Goal: Transaction & Acquisition: Obtain resource

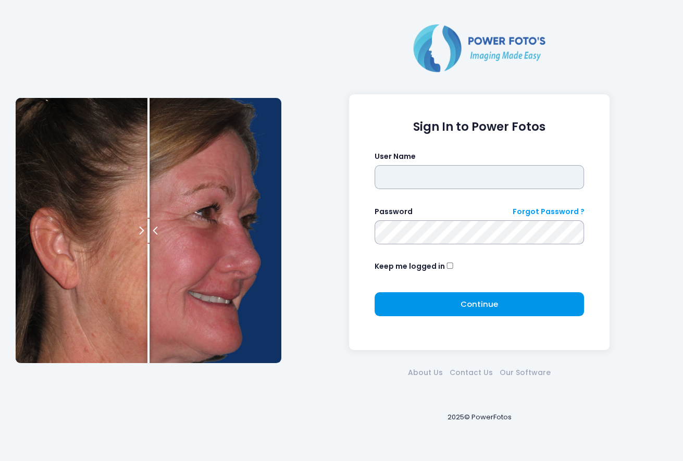
type input "*******"
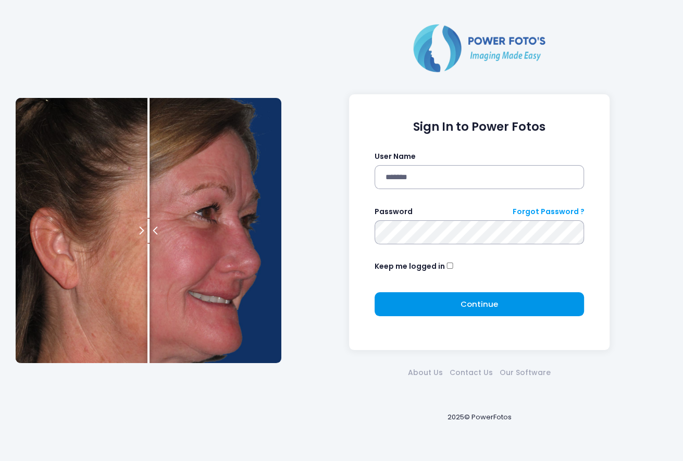
click at [467, 311] on button "Continue Please wait..." at bounding box center [480, 304] width 210 height 24
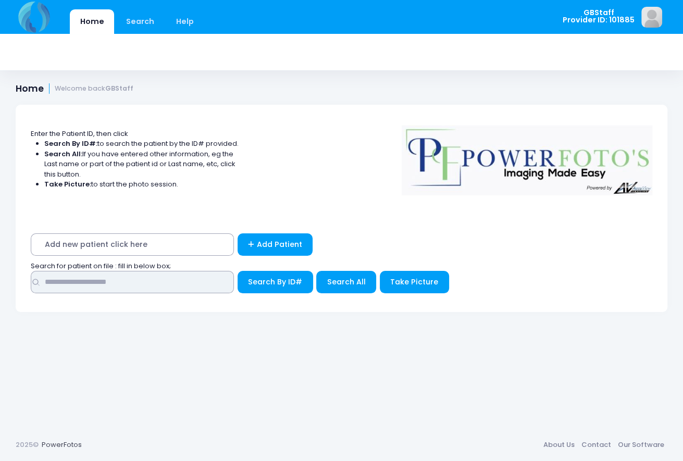
click at [173, 283] on input "text" at bounding box center [132, 282] width 203 height 22
type input "*****"
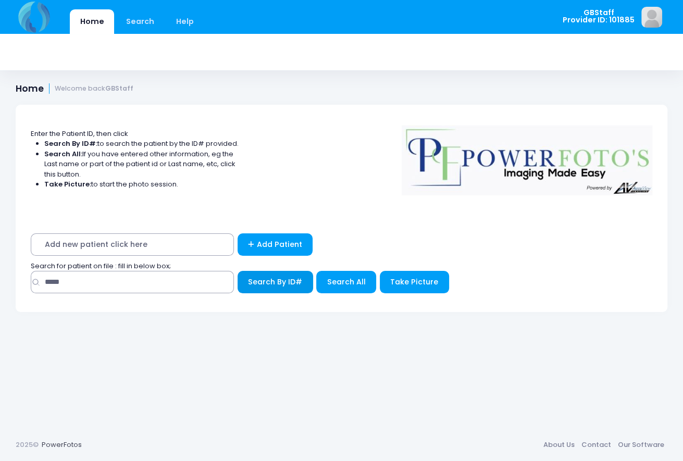
click at [257, 283] on span "Search By ID#" at bounding box center [275, 282] width 54 height 10
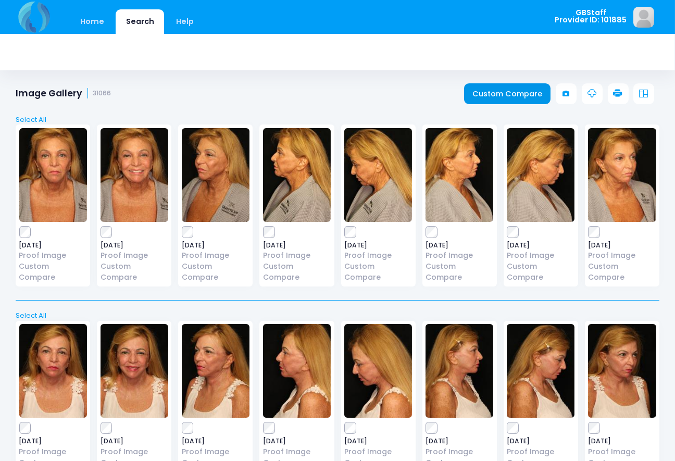
click at [534, 97] on link "Custom Compare" at bounding box center [507, 93] width 87 height 21
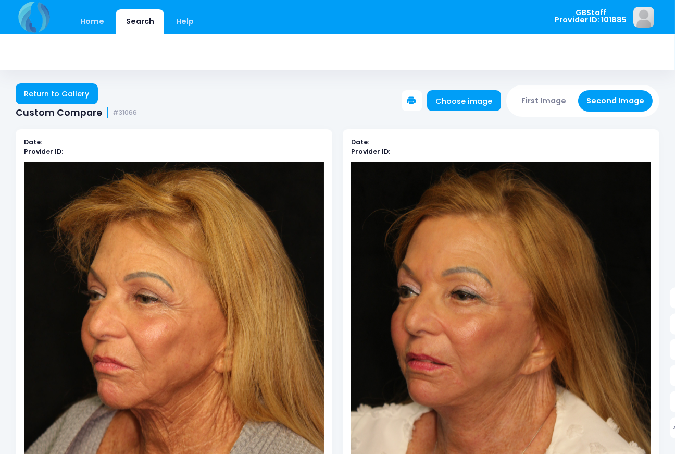
click at [417, 96] on icon at bounding box center [412, 100] width 9 height 9
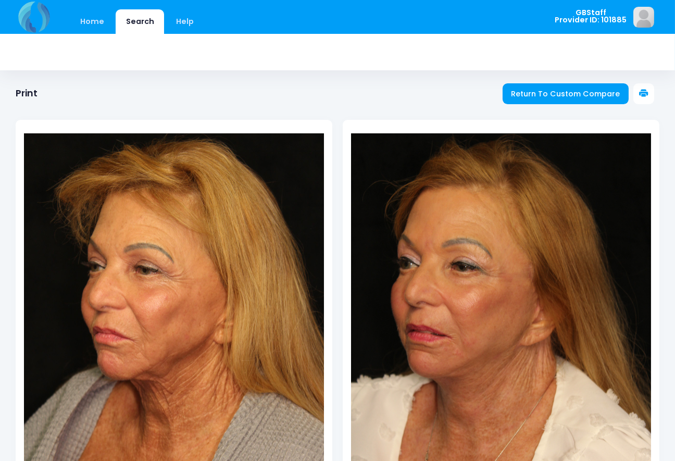
click at [644, 93] on icon at bounding box center [643, 93] width 9 height 9
click at [93, 26] on link "Home" at bounding box center [92, 21] width 44 height 24
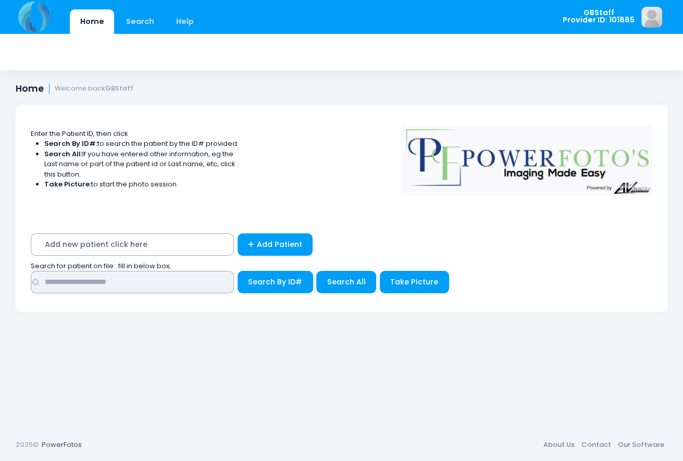
click at [109, 283] on input "text" at bounding box center [132, 282] width 203 height 22
type input "*****"
click at [238, 271] on button "Search By ID#" at bounding box center [276, 282] width 76 height 22
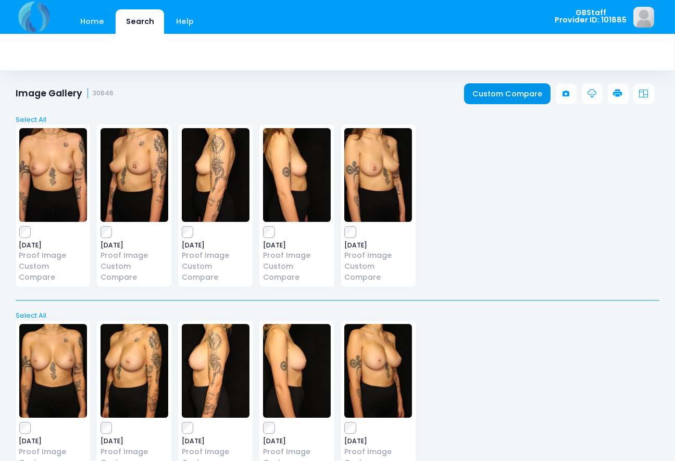
click at [539, 95] on link "Custom Compare" at bounding box center [507, 93] width 87 height 21
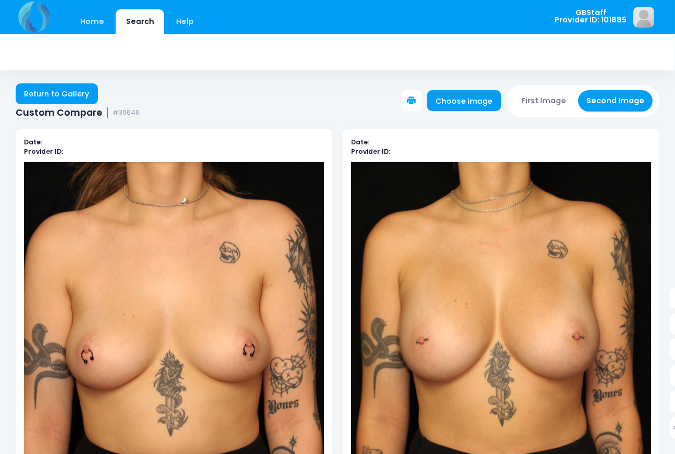
click at [423, 96] on button at bounding box center [412, 100] width 21 height 21
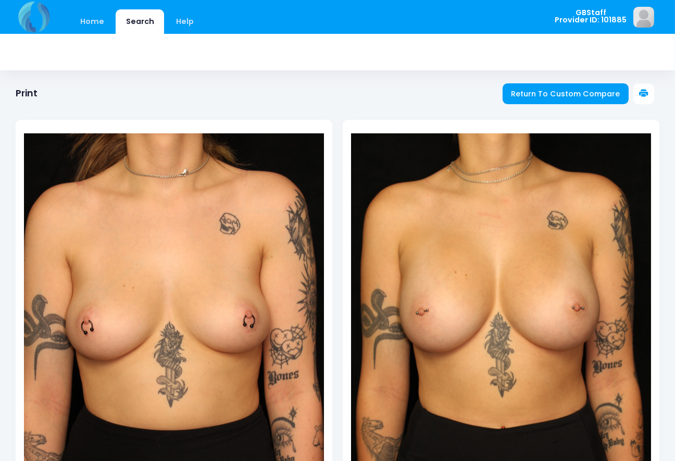
click at [648, 91] on icon at bounding box center [643, 93] width 9 height 9
click at [81, 19] on link "Home" at bounding box center [92, 21] width 44 height 24
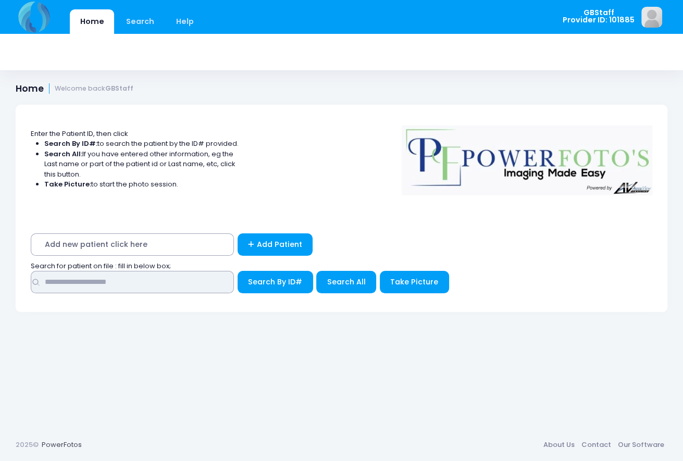
click at [163, 278] on input "text" at bounding box center [132, 282] width 203 height 22
type input "*****"
click at [238, 271] on button "Search By ID#" at bounding box center [276, 282] width 76 height 22
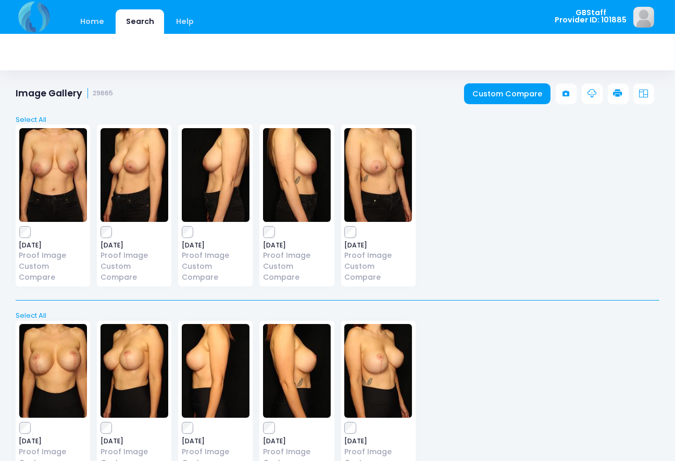
click at [622, 93] on icon at bounding box center [618, 93] width 9 height 9
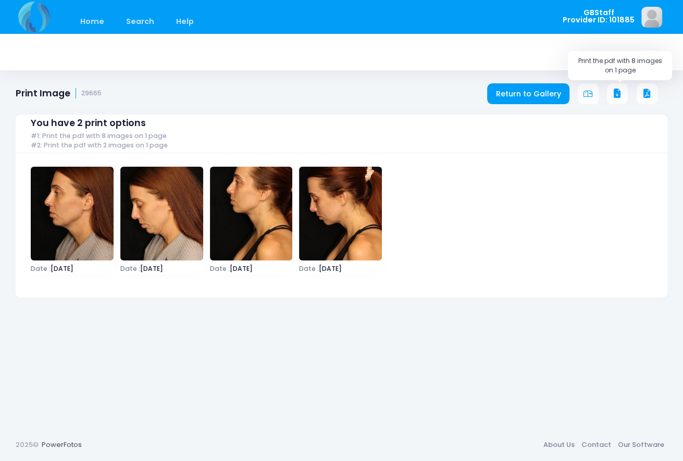
click at [616, 93] on icon at bounding box center [617, 93] width 9 height 9
click at [85, 21] on link "Home" at bounding box center [92, 21] width 44 height 24
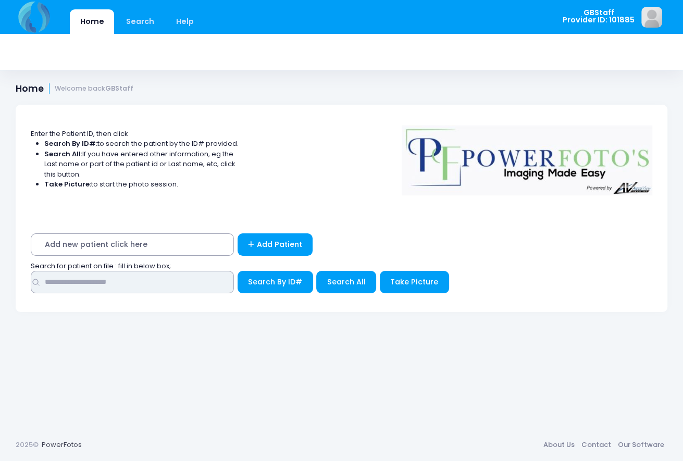
click at [144, 280] on input "text" at bounding box center [132, 282] width 203 height 22
type input "*****"
click at [238, 271] on button "Search By ID#" at bounding box center [276, 282] width 76 height 22
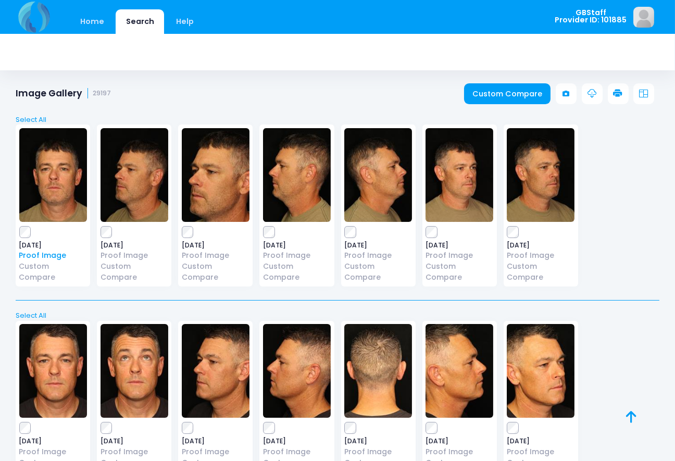
scroll to position [52, 0]
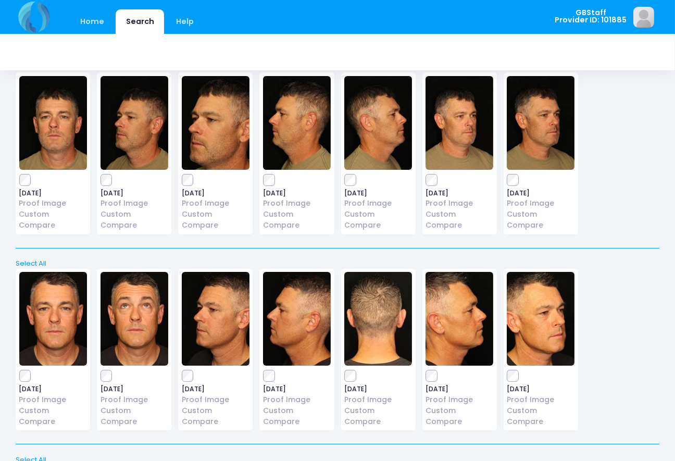
click at [24, 357] on div "[DATE] Proof Image Custom Compare" at bounding box center [53, 350] width 75 height 162
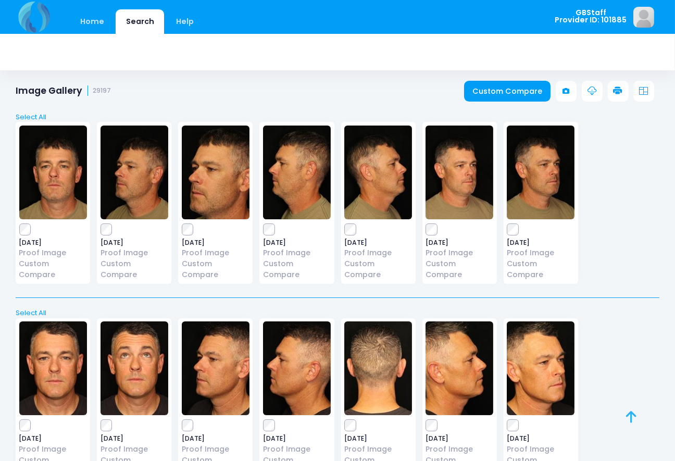
scroll to position [0, 0]
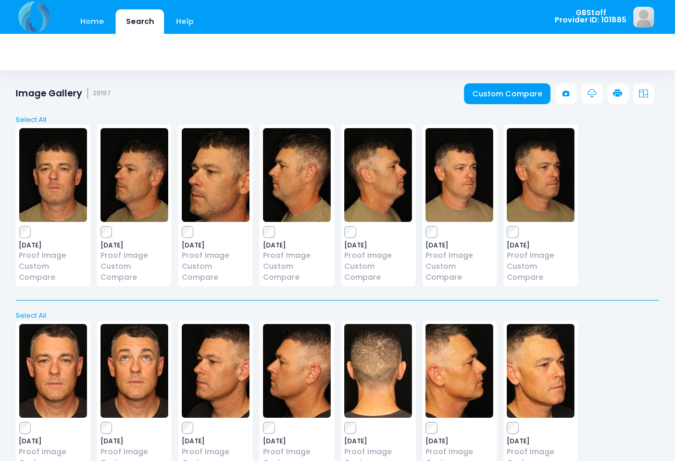
click at [618, 90] on icon at bounding box center [618, 93] width 9 height 9
click at [617, 95] on icon at bounding box center [618, 93] width 9 height 9
click at [621, 95] on icon at bounding box center [618, 93] width 9 height 9
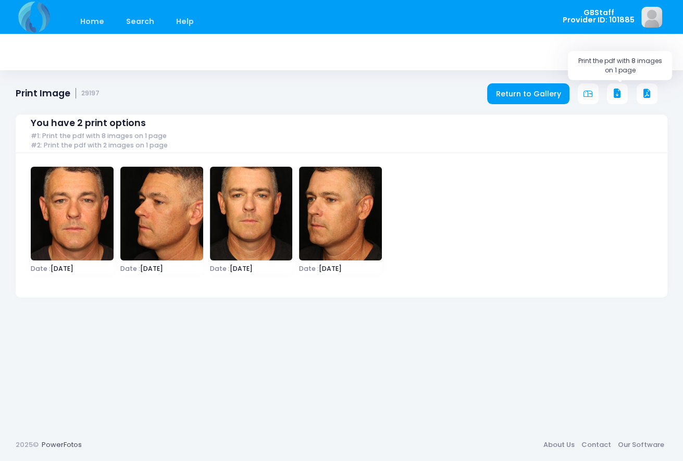
click at [620, 93] on icon at bounding box center [617, 93] width 9 height 9
click at [621, 92] on icon at bounding box center [617, 93] width 9 height 9
click at [93, 10] on link "Home" at bounding box center [92, 21] width 44 height 24
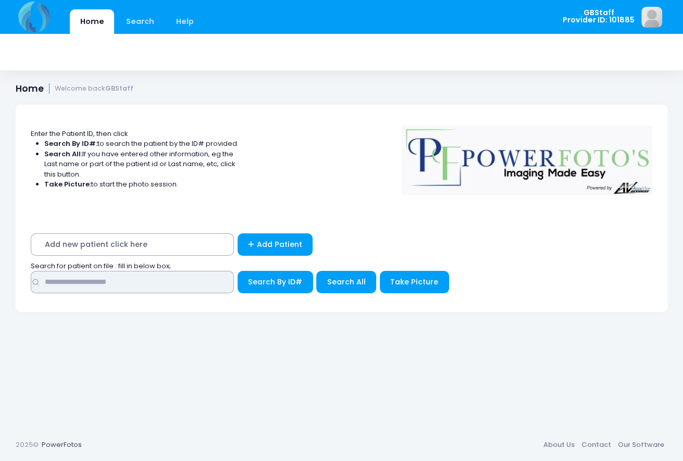
click at [102, 282] on input "text" at bounding box center [132, 282] width 203 height 22
type input "*****"
click at [238, 271] on button "Search By ID#" at bounding box center [276, 282] width 76 height 22
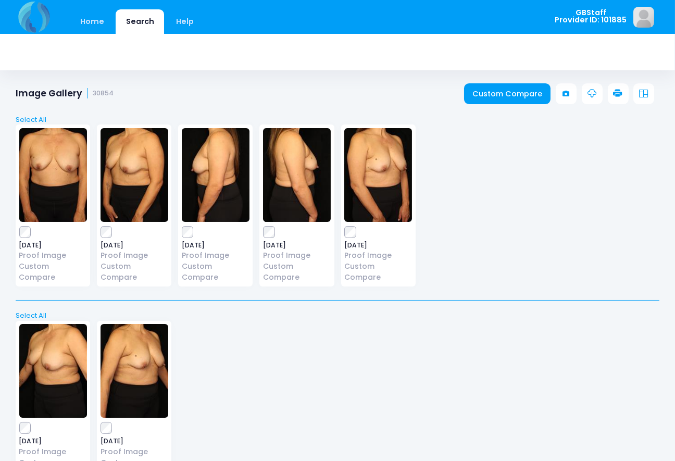
click at [614, 96] on icon at bounding box center [618, 93] width 9 height 9
click at [533, 89] on link "Custom Compare" at bounding box center [507, 93] width 87 height 21
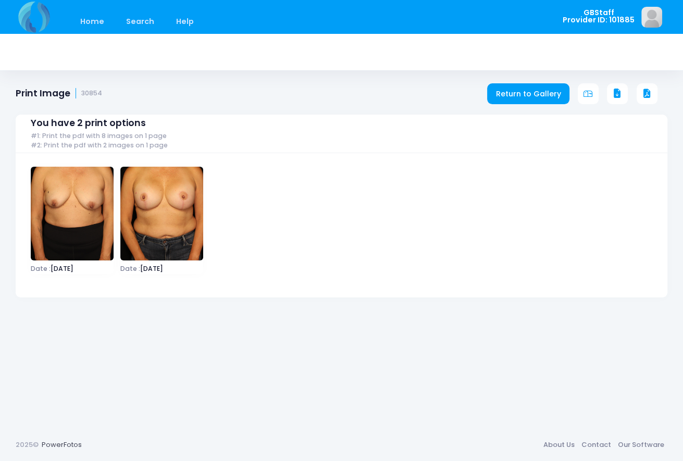
click at [615, 101] on div "You have 2 print options #1: Print the pdf with 8 images on 1 page #2: Print th…" at bounding box center [342, 198] width 652 height 199
click at [616, 89] on icon at bounding box center [617, 93] width 9 height 9
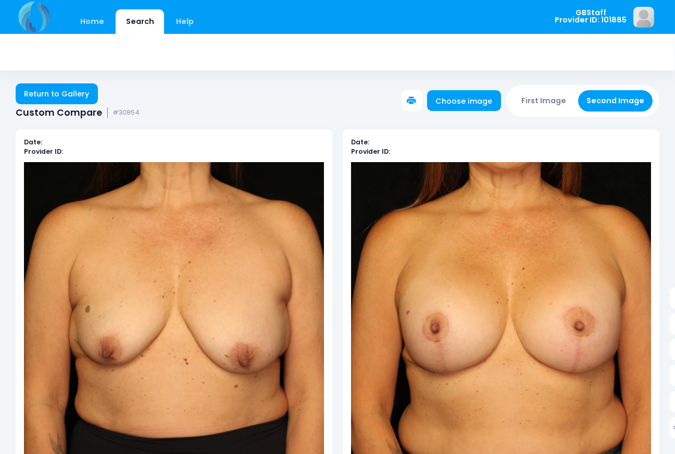
click at [417, 101] on icon at bounding box center [412, 100] width 9 height 9
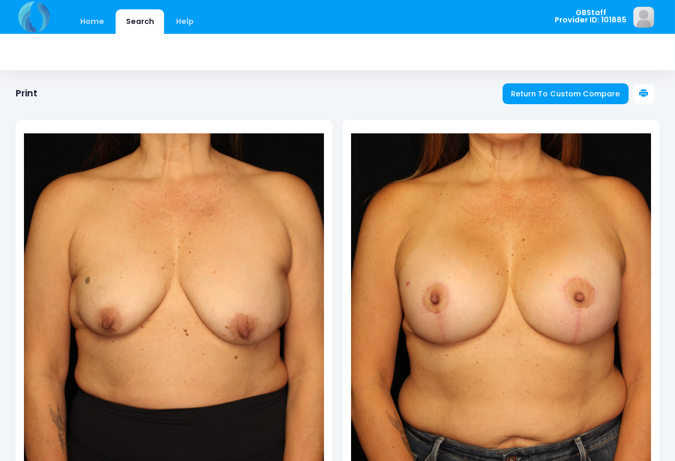
click at [642, 94] on icon at bounding box center [643, 93] width 9 height 9
click at [84, 22] on link "Home" at bounding box center [92, 21] width 44 height 24
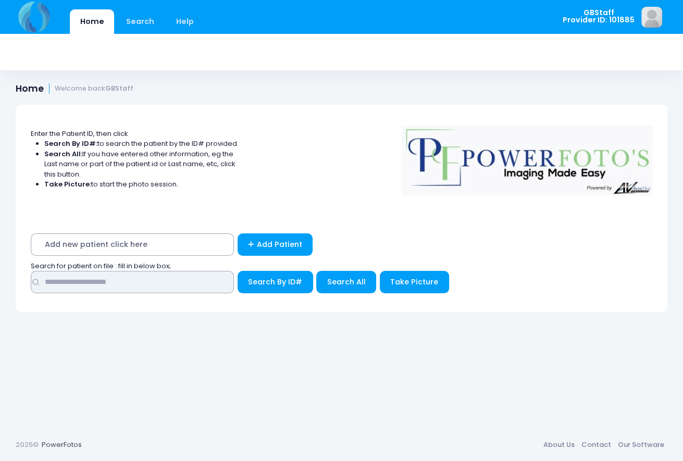
click at [127, 279] on input "text" at bounding box center [132, 282] width 203 height 22
type input "*****"
click at [238, 271] on button "Search By ID#" at bounding box center [276, 282] width 76 height 22
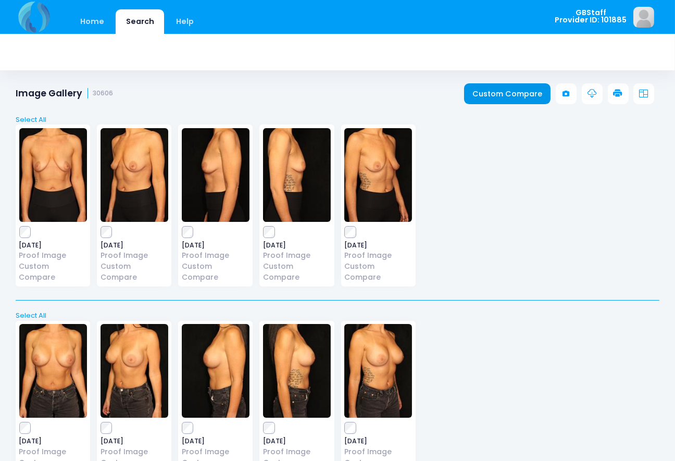
click at [523, 96] on link "Custom Compare" at bounding box center [507, 93] width 87 height 21
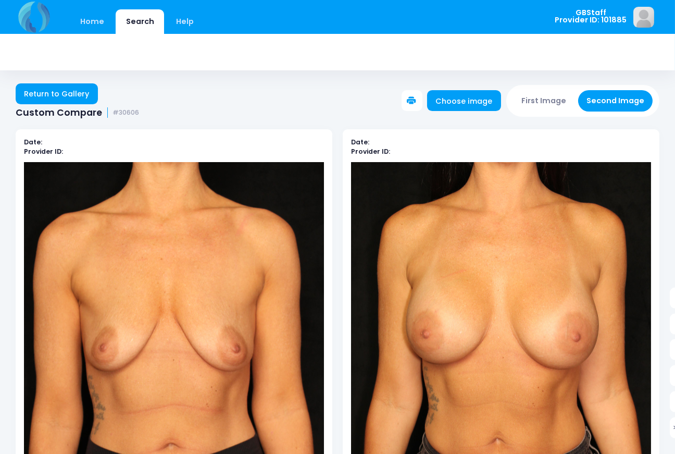
click at [423, 102] on button at bounding box center [412, 100] width 21 height 21
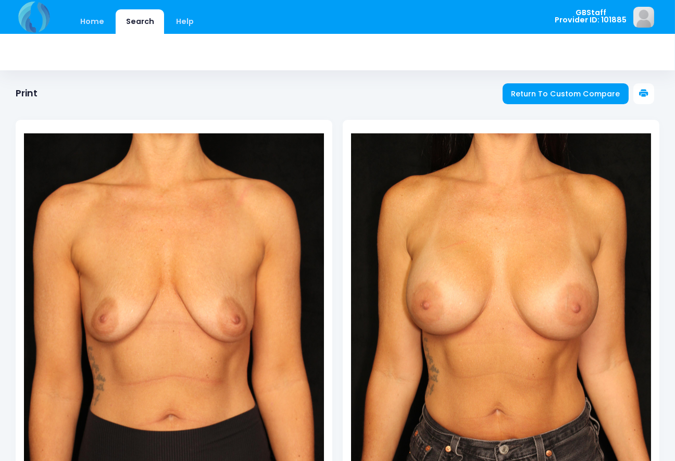
click at [643, 93] on icon at bounding box center [643, 93] width 9 height 9
